Goal: Information Seeking & Learning: Learn about a topic

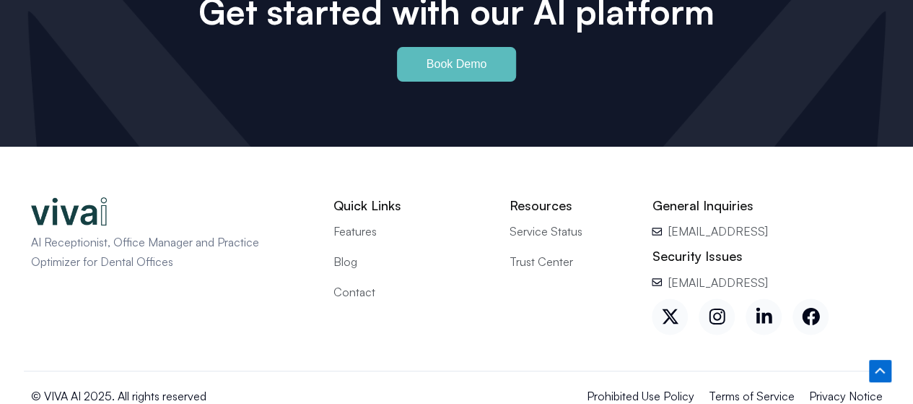
click at [363, 282] on span "Contact" at bounding box center [355, 291] width 42 height 19
click at [345, 251] on span "Blog" at bounding box center [346, 260] width 24 height 19
click at [656, 386] on span "Prohibited Use Policy" at bounding box center [641, 395] width 108 height 19
click at [736, 386] on span "Terms of Service" at bounding box center [752, 395] width 86 height 19
click at [842, 386] on span "Privacy Notice" at bounding box center [846, 395] width 74 height 19
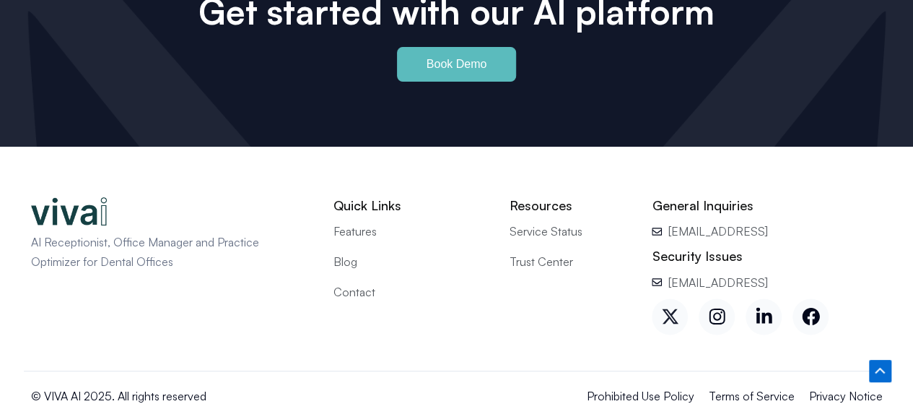
click at [676, 309] on icon at bounding box center [670, 316] width 16 height 14
click at [711, 308] on icon at bounding box center [717, 316] width 16 height 16
click at [804, 308] on icon at bounding box center [810, 316] width 17 height 17
click at [768, 307] on icon at bounding box center [764, 316] width 18 height 18
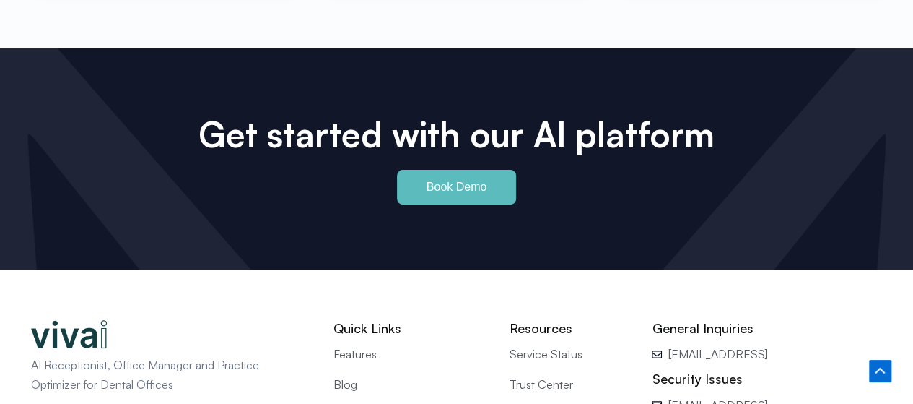
scroll to position [6461, 0]
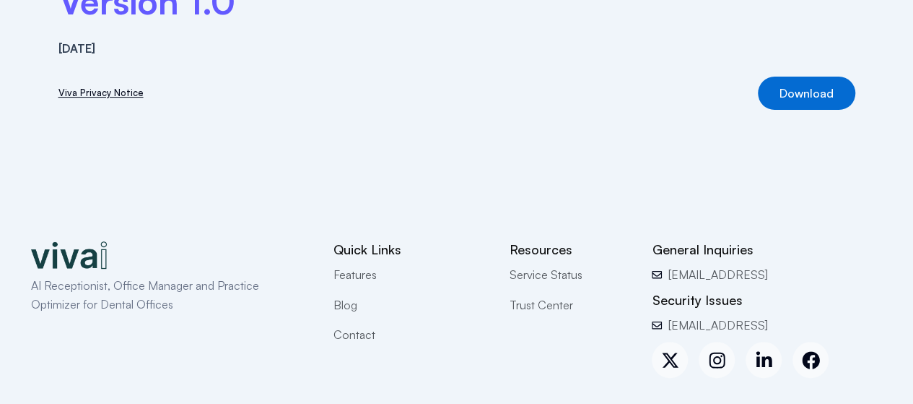
scroll to position [283, 0]
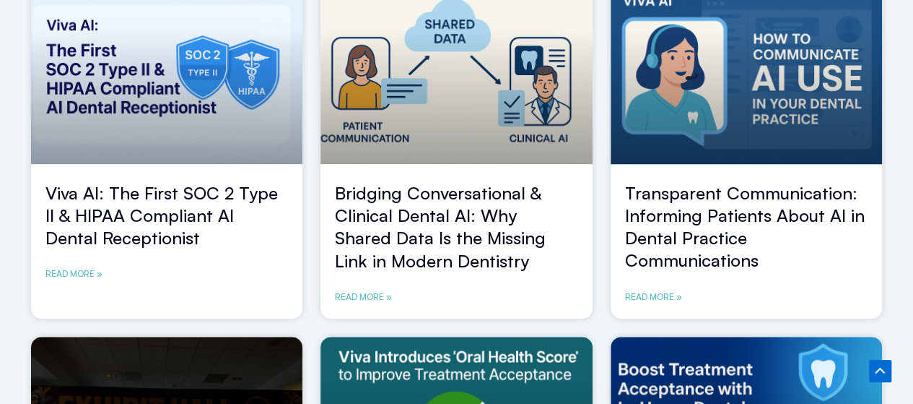
scroll to position [325, 0]
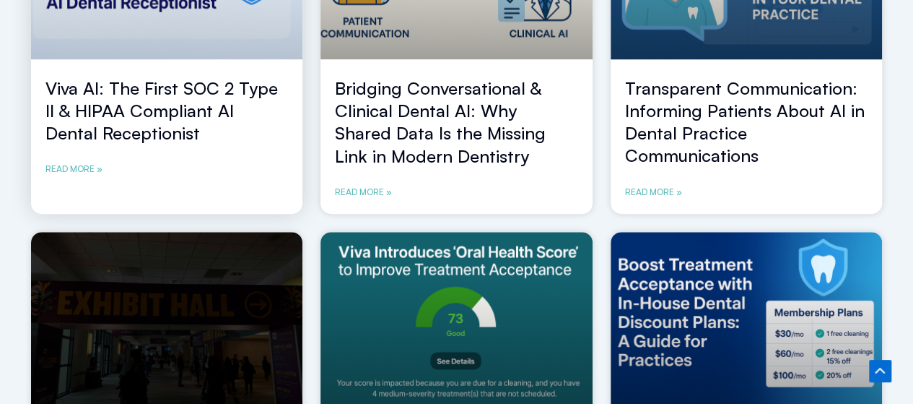
click at [102, 103] on link "Viva AI: The First SOC 2 Type II & HIPAA Compliant AI Dental Receptionist" at bounding box center [161, 110] width 233 height 66
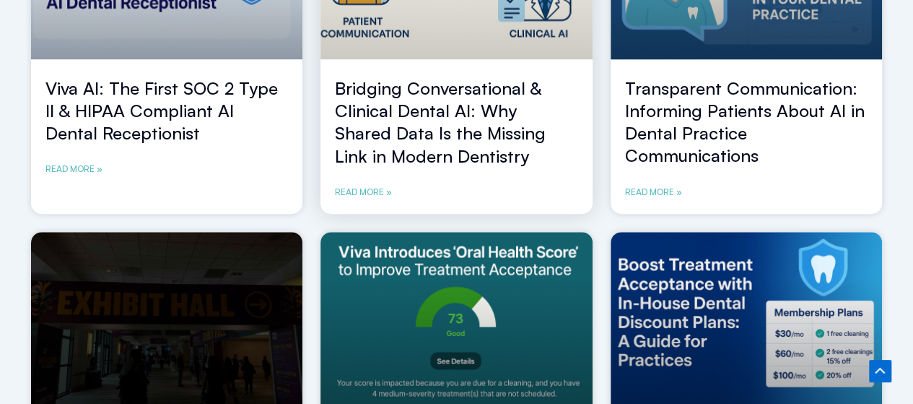
click at [481, 133] on link "Bridging Conversational & Clinical Dental AI: Why Shared Data Is the Missing Li…" at bounding box center [440, 122] width 211 height 90
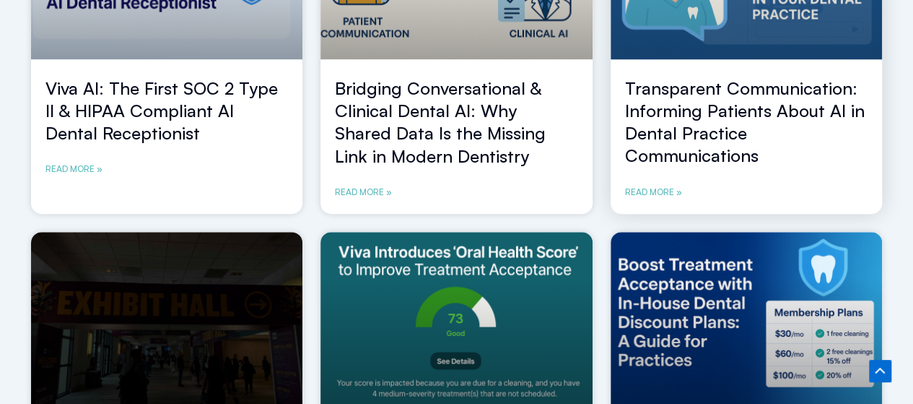
click at [685, 100] on link "Transparent Communication: Informing Patients About AI in Dental Practice Commu…" at bounding box center [745, 122] width 240 height 90
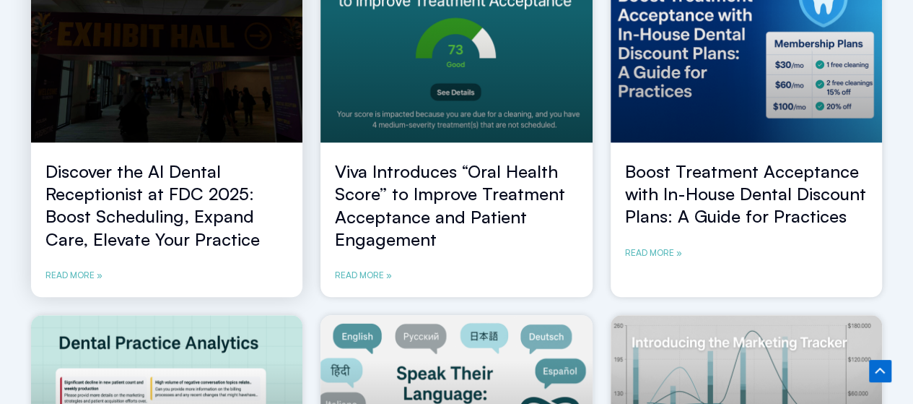
scroll to position [594, 0]
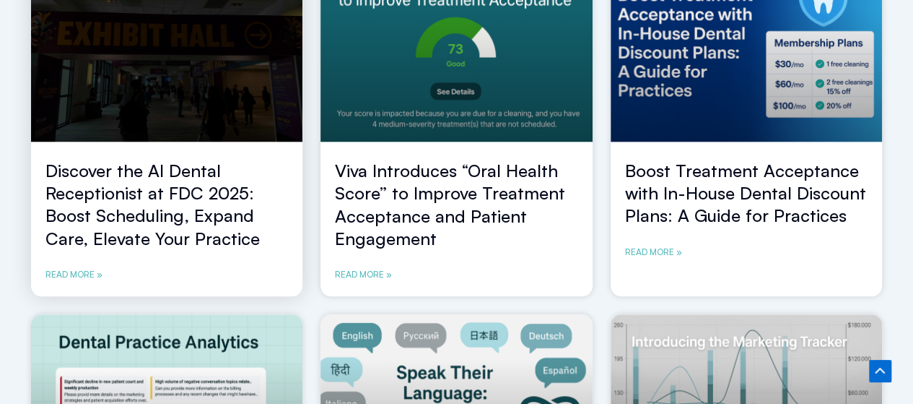
click at [199, 178] on link "Discover the AI Dental Receptionist at FDC 2025: Boost Scheduling, Expand Care,…" at bounding box center [152, 205] width 214 height 90
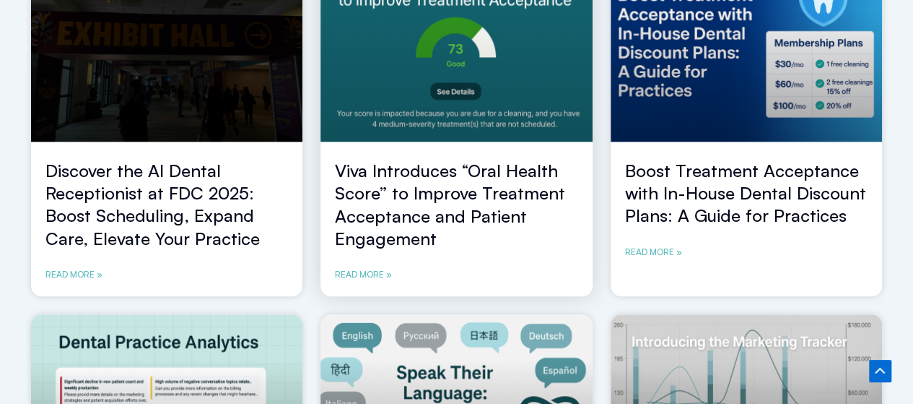
click at [373, 176] on link "Viva Introduces “Oral Health Score” to Improve Treatment Acceptance and Patient…" at bounding box center [450, 205] width 230 height 90
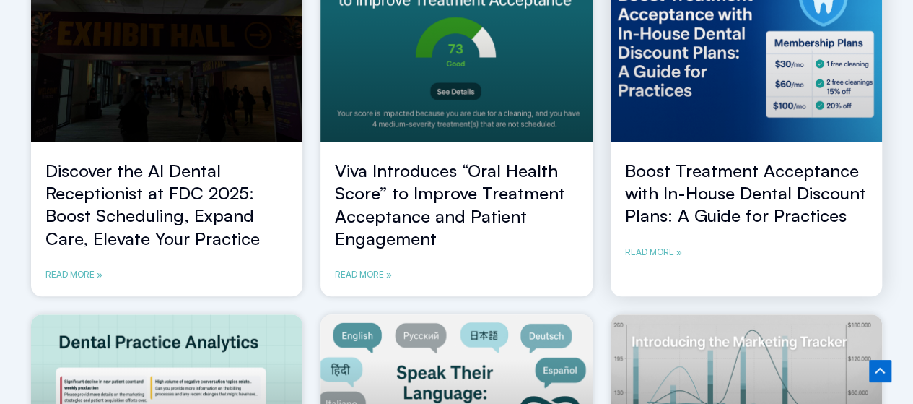
click at [686, 166] on link "Boost Treatment Acceptance with In-House Dental Discount Plans: A Guide for Pra…" at bounding box center [745, 193] width 241 height 66
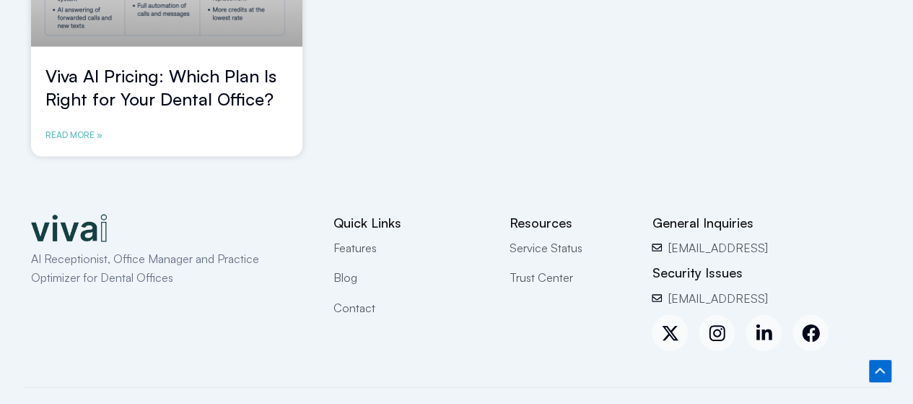
scroll to position [1437, 0]
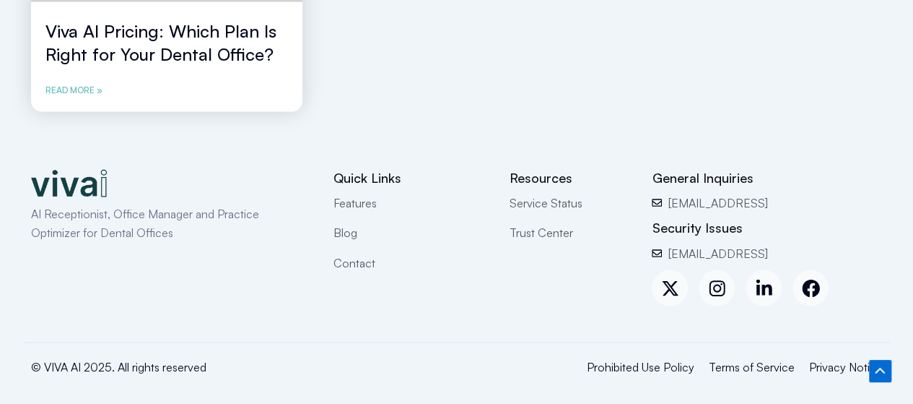
click at [230, 58] on link "Viva AI Pricing: Which Plan Is Right for Your Dental Office?" at bounding box center [160, 42] width 231 height 44
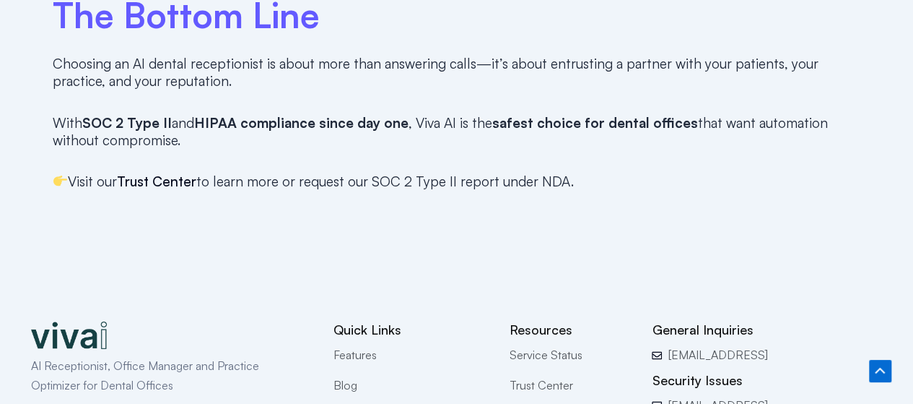
scroll to position [2418, 0]
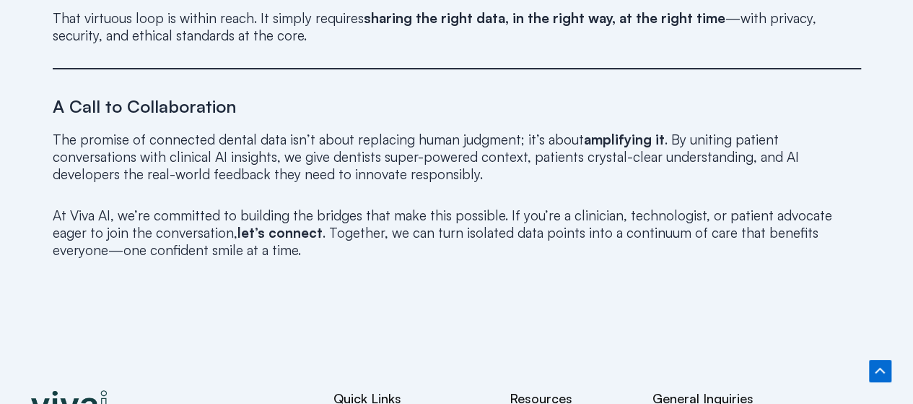
scroll to position [3055, 0]
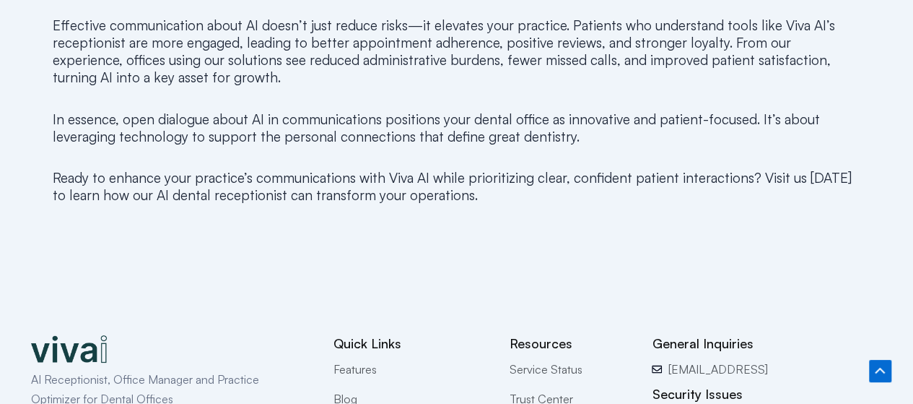
scroll to position [2782, 0]
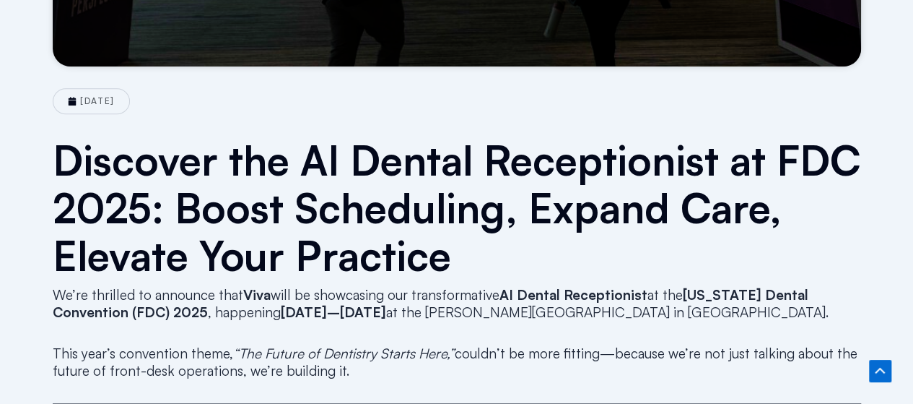
scroll to position [805, 0]
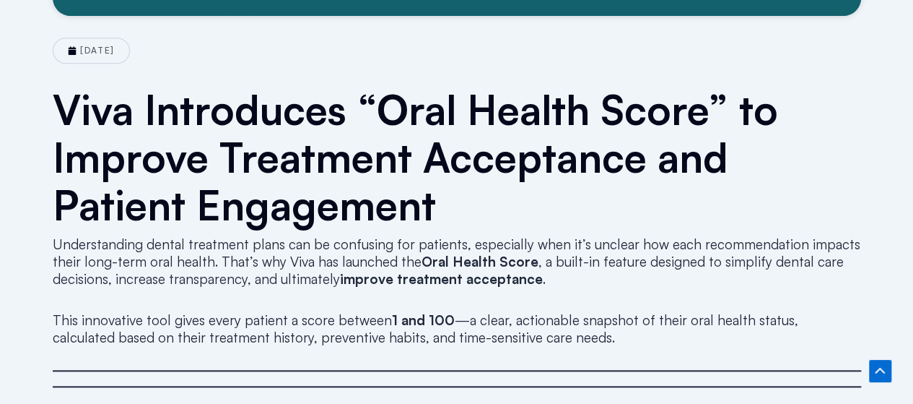
scroll to position [664, 0]
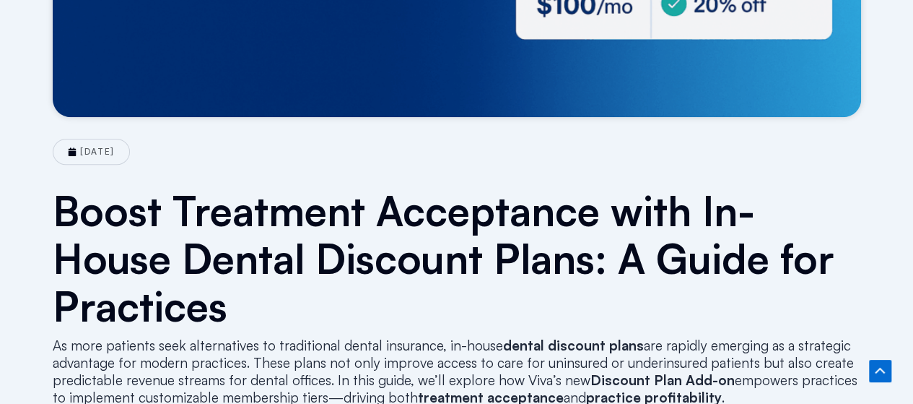
scroll to position [572, 0]
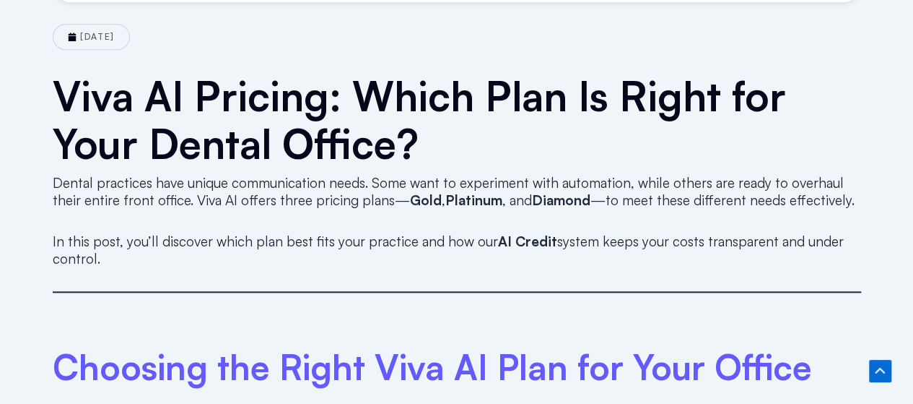
scroll to position [687, 0]
